Goal: Task Accomplishment & Management: Manage account settings

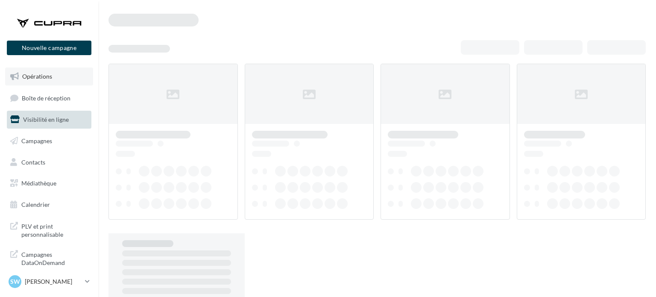
click at [52, 80] on link "Opérations" at bounding box center [49, 76] width 88 height 18
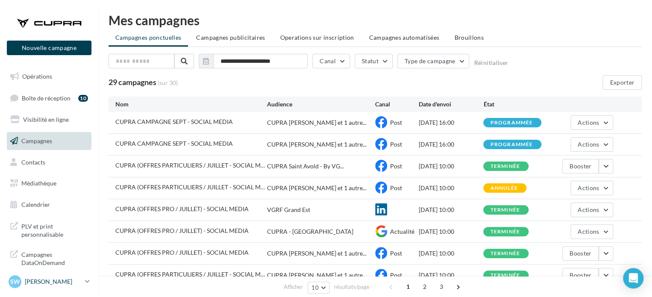
click at [62, 280] on p "[PERSON_NAME]" at bounding box center [53, 281] width 57 height 9
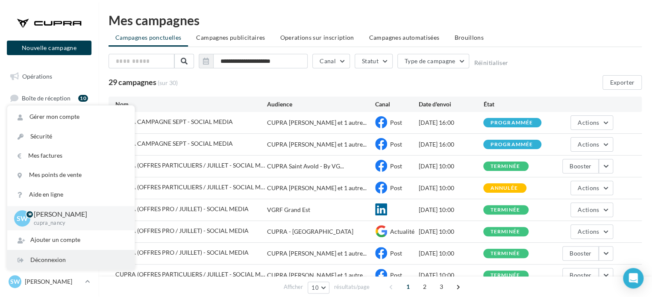
click at [72, 262] on div "Déconnexion" at bounding box center [70, 259] width 127 height 19
